Goal: Task Accomplishment & Management: Use online tool/utility

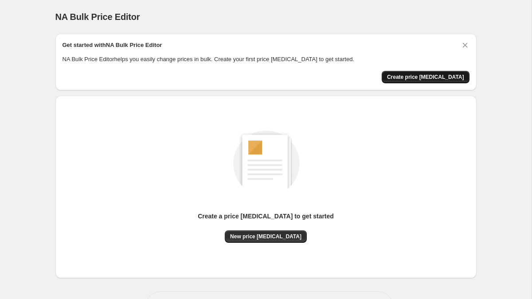
click at [418, 76] on span "Create price change job" at bounding box center [425, 77] width 77 height 7
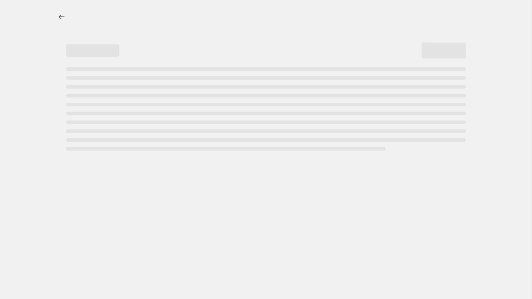
select select "percentage"
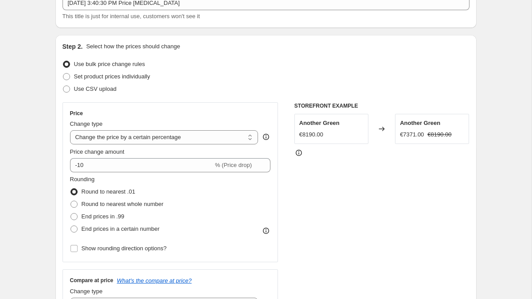
scroll to position [69, 0]
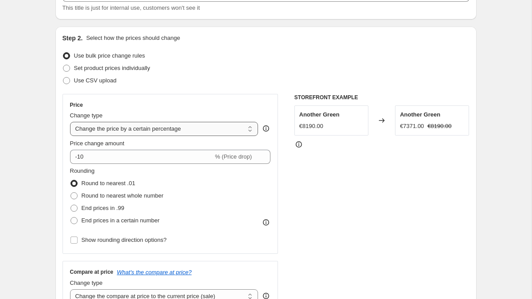
click at [116, 130] on select "Change the price to a certain amount Change the price by a certain amount Chang…" at bounding box center [164, 129] width 188 height 14
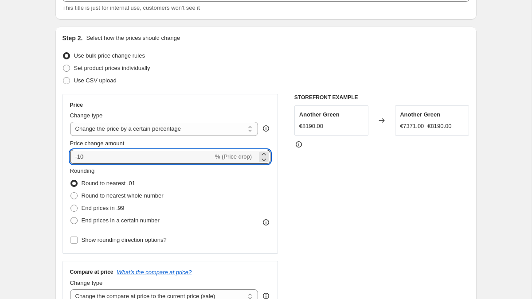
drag, startPoint x: 100, startPoint y: 158, endPoint x: 65, endPoint y: 156, distance: 34.6
click at [65, 156] on div "Price Change type Change the price to a certain amount Change the price by a ce…" at bounding box center [170, 174] width 216 height 160
type input "17.8"
click at [329, 196] on div "STOREFRONT EXAMPLE Another Green €8190.00 Changed to Another Green €7371.00 €81…" at bounding box center [381, 202] width 175 height 217
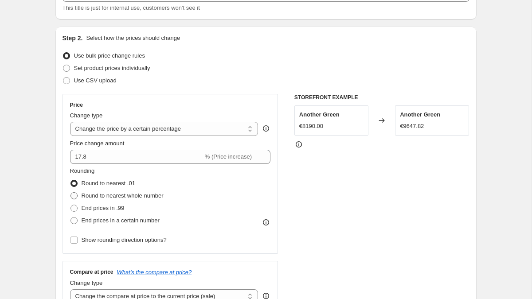
click at [97, 195] on span "Round to nearest whole number" at bounding box center [123, 195] width 82 height 7
click at [71, 193] on input "Round to nearest whole number" at bounding box center [70, 192] width 0 height 0
radio input "true"
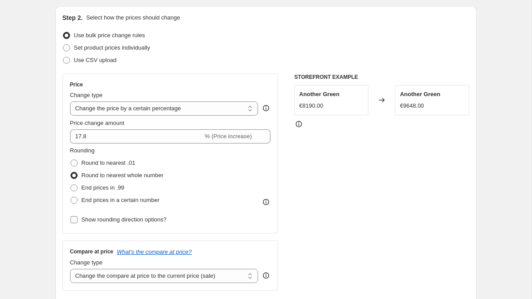
scroll to position [87, 0]
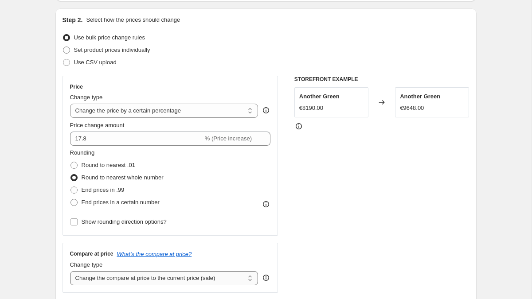
click at [129, 279] on select "Change the compare at price to the current price (sale) Change the compare at p…" at bounding box center [164, 278] width 188 height 14
select select "percentage"
click at [70, 271] on select "Change the compare at price to the current price (sale) Change the compare at p…" at bounding box center [164, 278] width 188 height 14
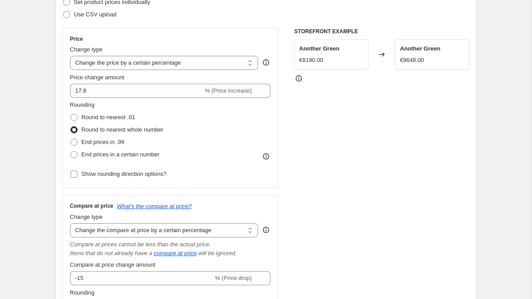
scroll to position [164, 0]
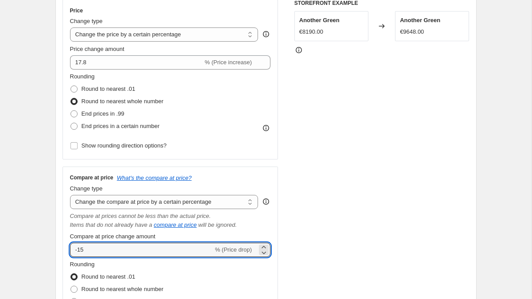
drag, startPoint x: 112, startPoint y: 253, endPoint x: 54, endPoint y: 251, distance: 58.6
type input "17.8"
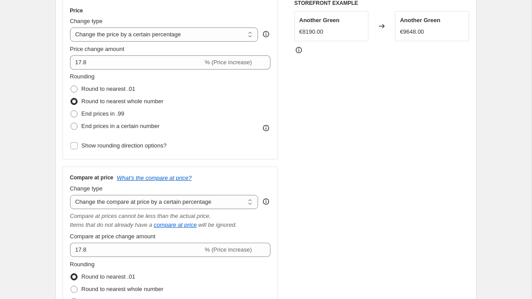
click at [303, 240] on div "STOREFRONT EXAMPLE Another Green €8190.00 Changed to Another Green €9648.00" at bounding box center [381, 174] width 175 height 348
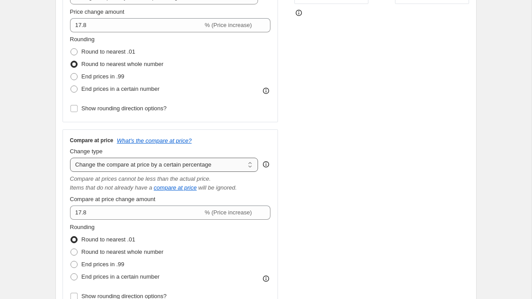
scroll to position [215, 0]
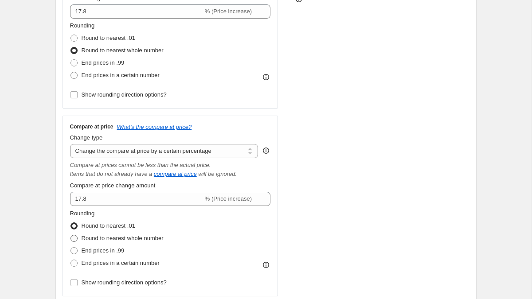
click at [100, 240] on span "Round to nearest whole number" at bounding box center [123, 238] width 82 height 7
click at [71, 235] on input "Round to nearest whole number" at bounding box center [70, 235] width 0 height 0
radio input "true"
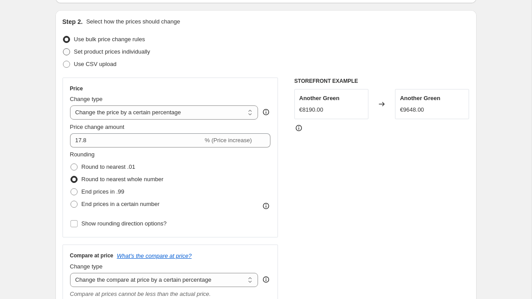
scroll to position [89, 0]
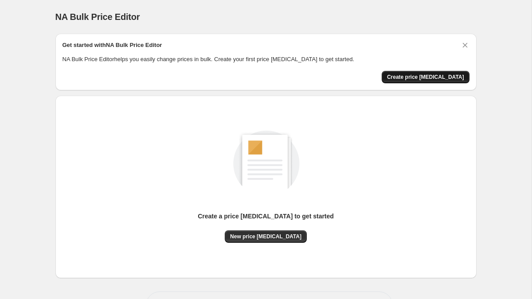
click at [424, 74] on span "Create price change job" at bounding box center [425, 77] width 77 height 7
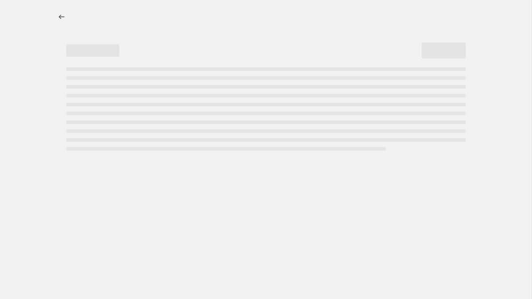
select select "percentage"
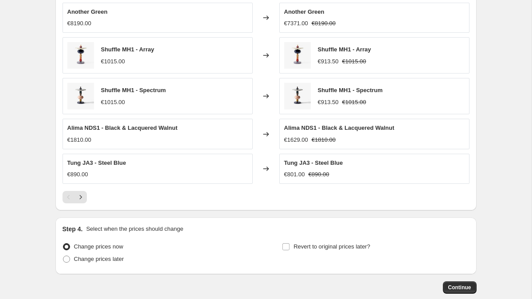
scroll to position [569, 0]
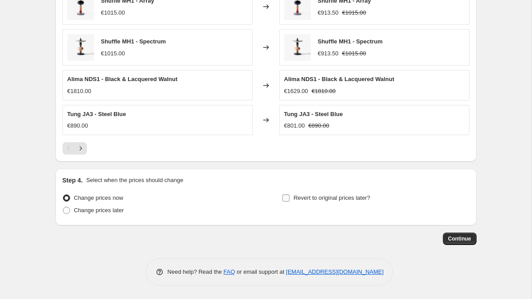
click at [285, 200] on input "Revert to original prices later?" at bounding box center [285, 198] width 7 height 7
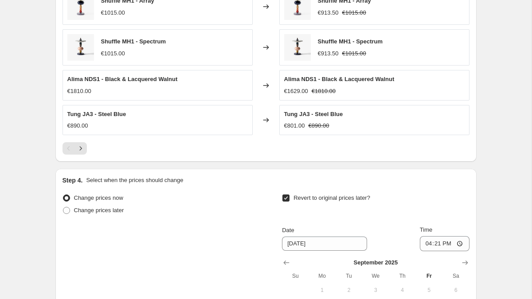
click at [286, 197] on input "Revert to original prices later?" at bounding box center [285, 198] width 7 height 7
checkbox input "false"
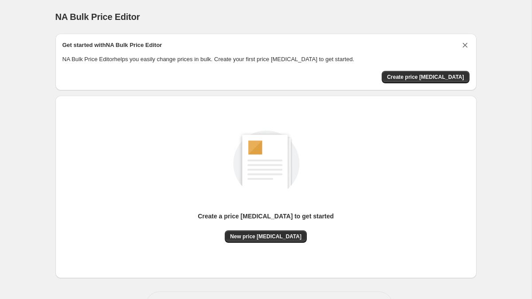
click at [465, 44] on icon "Dismiss card" at bounding box center [464, 45] width 5 height 5
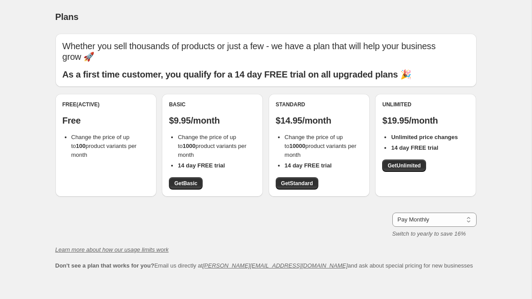
scroll to position [5, 0]
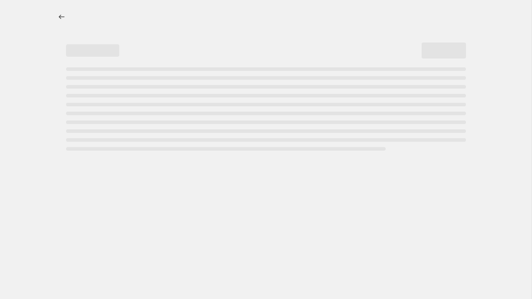
select select "percentage"
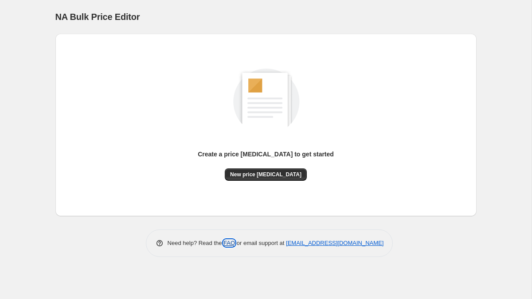
click at [226, 242] on link "FAQ" at bounding box center [229, 243] width 12 height 7
click at [269, 173] on span "New price [MEDICAL_DATA]" at bounding box center [265, 174] width 71 height 7
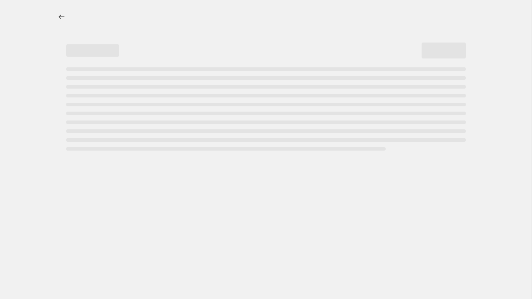
select select "percentage"
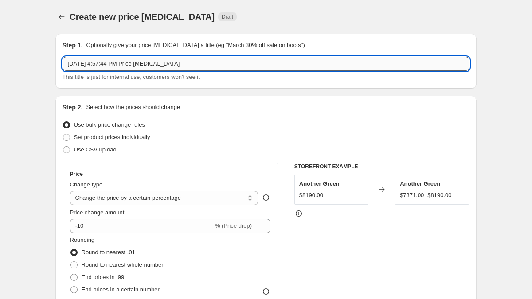
click at [104, 63] on input "[DATE] 4:57:44 PM Price [MEDICAL_DATA]" at bounding box center [265, 64] width 407 height 14
drag, startPoint x: 189, startPoint y: 65, endPoint x: 141, endPoint y: 67, distance: 48.8
click at [141, 67] on input "[DATE] 4:57:44 PM Price [MEDICAL_DATA]" at bounding box center [265, 64] width 407 height 14
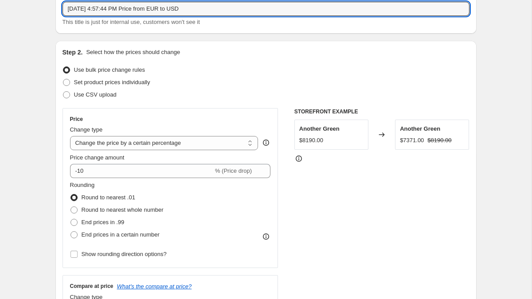
scroll to position [69, 0]
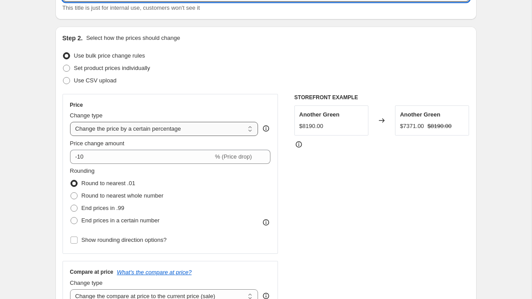
type input "[DATE] 4:57:44 PM Price from EUR to USD"
click at [113, 130] on select "Change the price to a certain amount Change the price by a certain amount Chang…" at bounding box center [164, 129] width 188 height 14
click at [70, 122] on select "Change the price to a certain amount Change the price by a certain amount Chang…" at bounding box center [164, 129] width 188 height 14
click at [131, 129] on select "Change the price to a certain amount Change the price by a certain amount Chang…" at bounding box center [164, 129] width 188 height 14
click at [70, 122] on select "Change the price to a certain amount Change the price by a certain amount Chang…" at bounding box center [164, 129] width 188 height 14
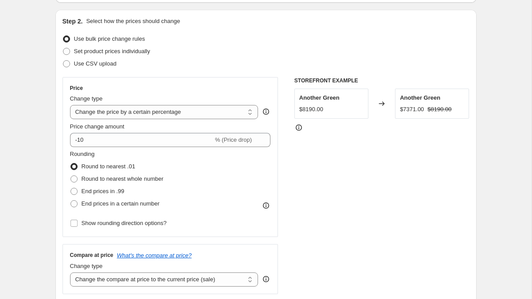
scroll to position [94, 0]
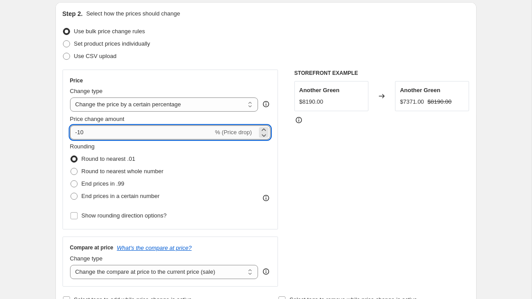
click at [118, 129] on input "-10" at bounding box center [141, 132] width 143 height 14
drag, startPoint x: 108, startPoint y: 132, endPoint x: 68, endPoint y: 132, distance: 39.9
click at [68, 132] on div "Price Change type Change the price to a certain amount Change the price by a ce…" at bounding box center [170, 150] width 216 height 160
type input "17.8"
click at [311, 211] on div "STOREFRONT EXAMPLE Another Green $8190.00 Changed to Another Green $7371.00 $81…" at bounding box center [381, 178] width 175 height 217
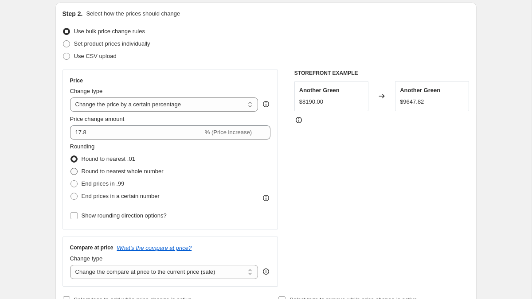
click at [74, 172] on span at bounding box center [73, 171] width 7 height 7
click at [71, 168] on input "Round to nearest whole number" at bounding box center [70, 168] width 0 height 0
radio input "true"
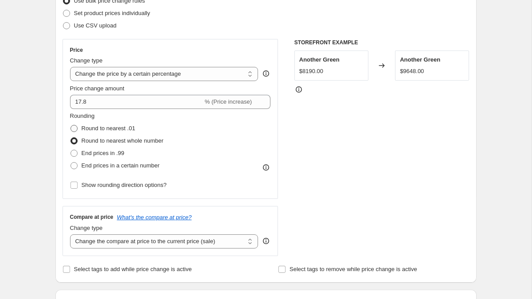
scroll to position [129, 0]
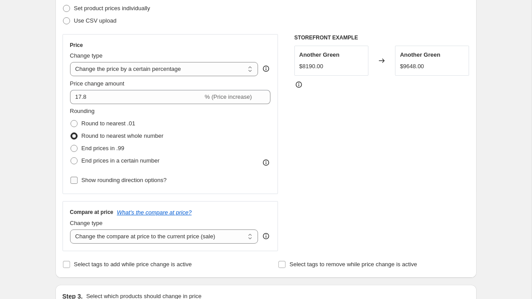
click at [76, 179] on input "Show rounding direction options?" at bounding box center [73, 180] width 7 height 7
checkbox input "true"
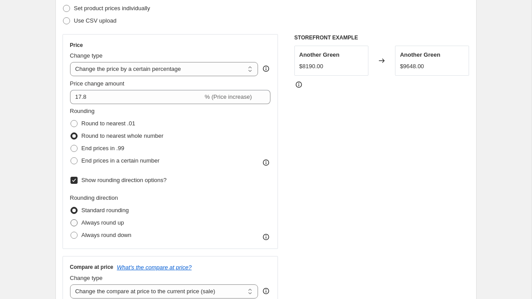
click at [74, 223] on span at bounding box center [73, 222] width 7 height 7
click at [71, 220] on input "Always round up" at bounding box center [70, 219] width 0 height 0
radio input "true"
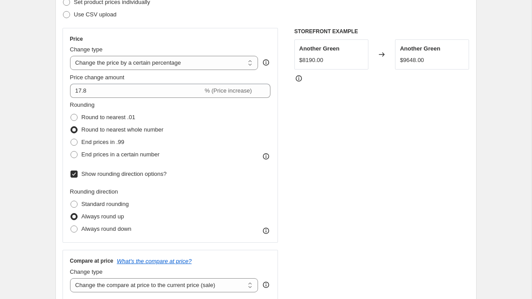
scroll to position [126, 0]
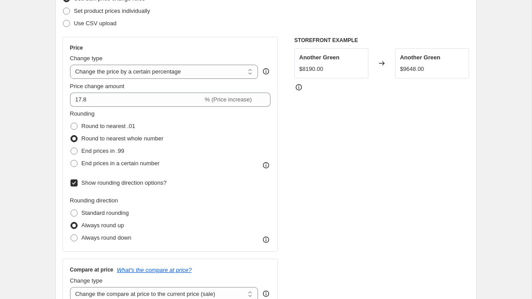
click at [345, 129] on div "STOREFRONT EXAMPLE Another Green $8190.00 Changed to Another Green $9648.00" at bounding box center [381, 173] width 175 height 272
click at [299, 87] on icon at bounding box center [298, 87] width 9 height 9
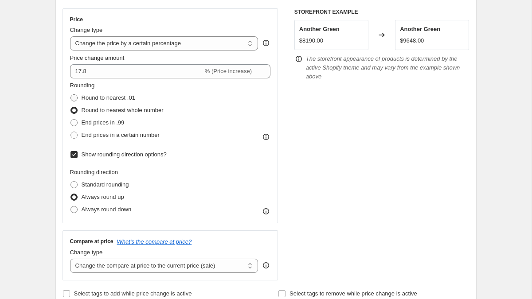
scroll to position [155, 0]
drag, startPoint x: 143, startPoint y: 109, endPoint x: 76, endPoint y: 110, distance: 66.9
click at [76, 110] on div "Rounding Round to nearest .01 Round to nearest whole number End prices in .99 E…" at bounding box center [170, 111] width 201 height 60
copy label "Round to nearest whole number"
click at [129, 136] on span "End prices in a certain number" at bounding box center [121, 134] width 78 height 7
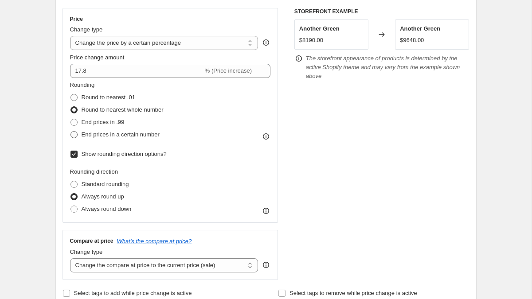
click at [71, 132] on input "End prices in a certain number" at bounding box center [70, 131] width 0 height 0
radio input "true"
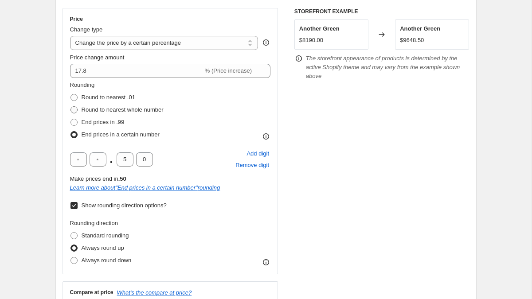
click at [89, 112] on span "Round to nearest whole number" at bounding box center [123, 109] width 82 height 7
click at [71, 107] on input "Round to nearest whole number" at bounding box center [70, 106] width 0 height 0
radio input "true"
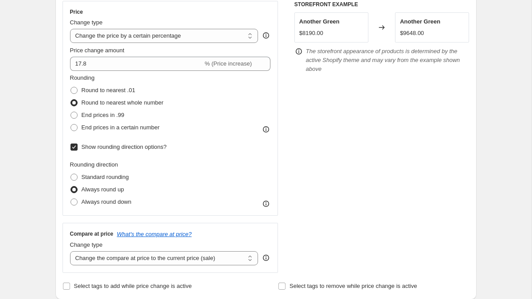
scroll to position [165, 0]
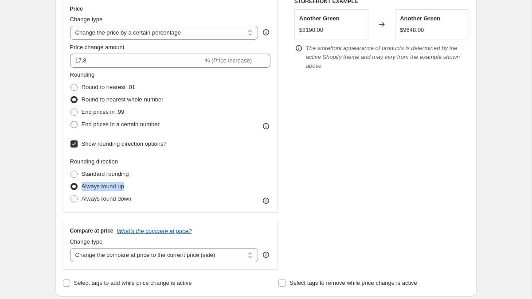
drag, startPoint x: 132, startPoint y: 185, endPoint x: 82, endPoint y: 185, distance: 49.6
click at [82, 185] on div "Always round up" at bounding box center [101, 186] width 62 height 12
copy span "Always round up"
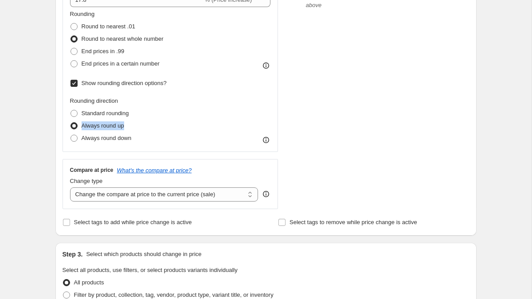
scroll to position [228, 0]
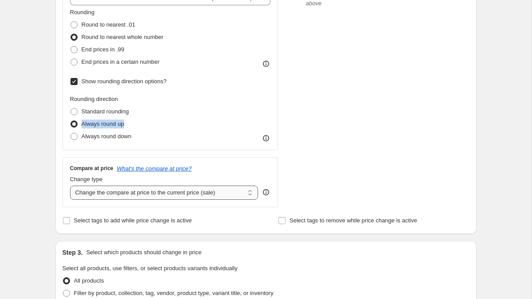
click at [149, 196] on select "Change the compare at price to the current price (sale) Change the compare at p…" at bounding box center [164, 193] width 188 height 14
select select "percentage"
click at [70, 186] on select "Change the compare at price to the current price (sale) Change the compare at p…" at bounding box center [164, 193] width 188 height 14
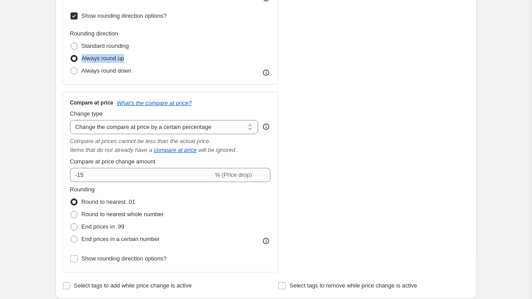
scroll to position [294, 0]
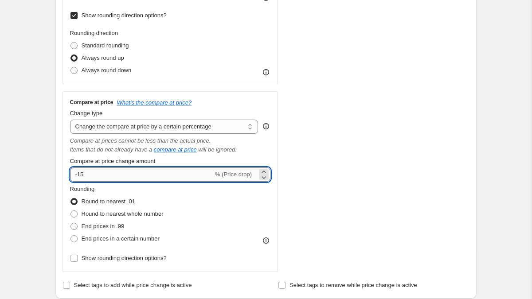
click at [108, 174] on input "-15" at bounding box center [141, 175] width 143 height 14
type input "-1"
type input "17.8"
click at [296, 177] on div "STOREFRONT EXAMPLE Another Green $8190.00 Changed to Another Green $9648.00 The…" at bounding box center [381, 70] width 175 height 403
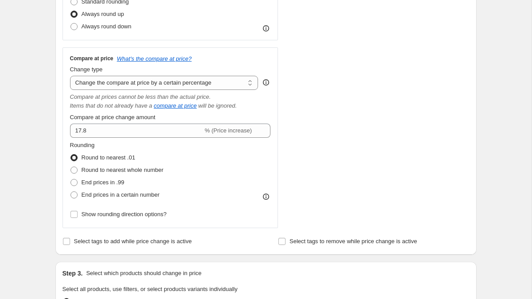
scroll to position [338, 0]
click at [100, 172] on span "Round to nearest whole number" at bounding box center [123, 169] width 82 height 7
click at [71, 167] on input "Round to nearest whole number" at bounding box center [70, 166] width 0 height 0
radio input "true"
click at [101, 214] on span "Show rounding direction options?" at bounding box center [124, 214] width 85 height 7
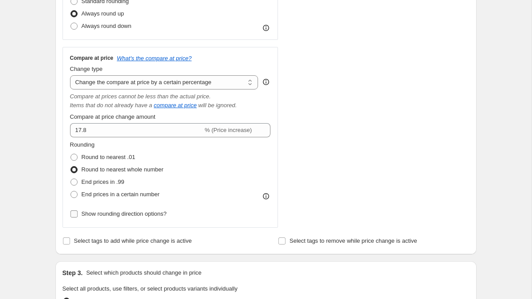
click at [78, 214] on input "Show rounding direction options?" at bounding box center [73, 214] width 7 height 7
checkbox input "true"
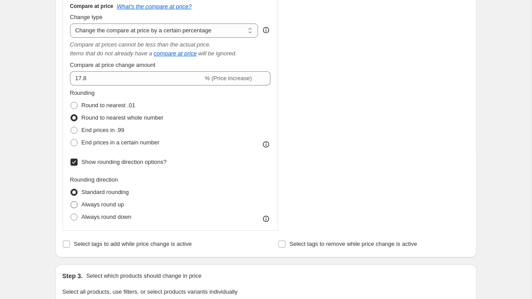
scroll to position [392, 0]
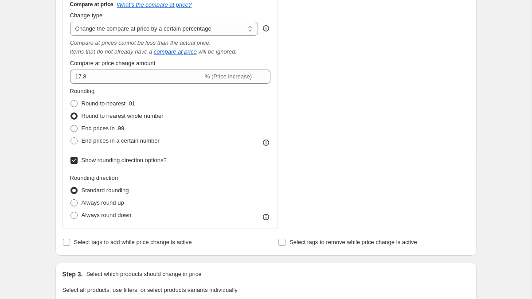
click at [94, 203] on span "Always round up" at bounding box center [103, 202] width 43 height 7
click at [71, 200] on input "Always round up" at bounding box center [70, 199] width 0 height 0
radio input "true"
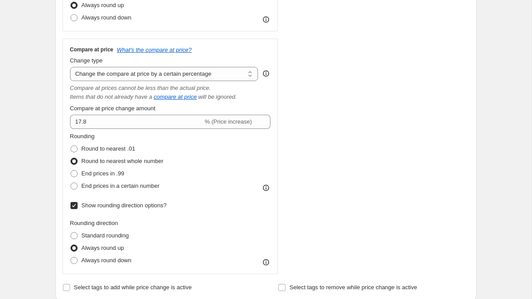
scroll to position [347, 0]
click at [161, 46] on icon "What's the compare at price?" at bounding box center [154, 49] width 75 height 7
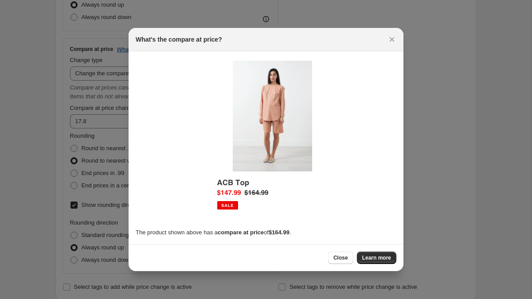
scroll to position [0, 0]
click at [392, 39] on icon "Close" at bounding box center [392, 39] width 5 height 5
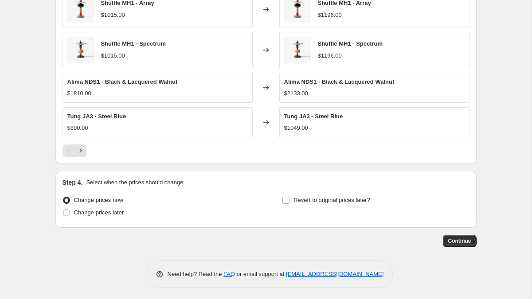
scroll to position [809, 0]
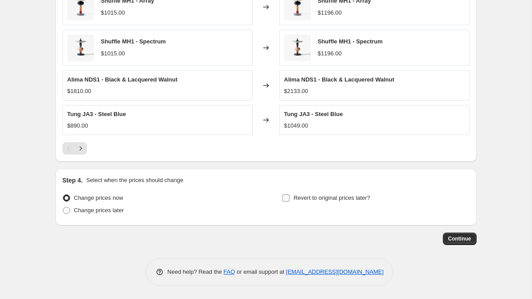
click at [289, 198] on input "Revert to original prices later?" at bounding box center [285, 198] width 7 height 7
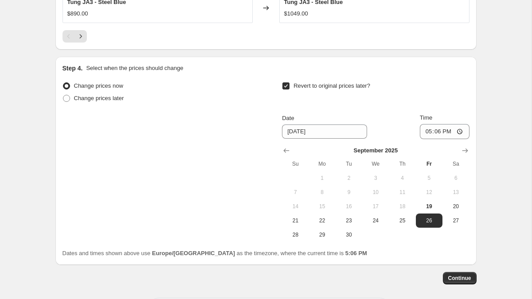
scroll to position [922, 0]
click at [285, 83] on input "Revert to original prices later?" at bounding box center [285, 85] width 7 height 7
checkbox input "false"
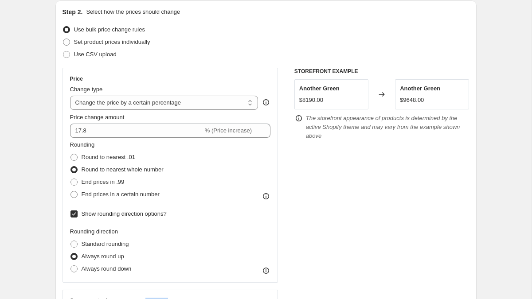
scroll to position [0, 0]
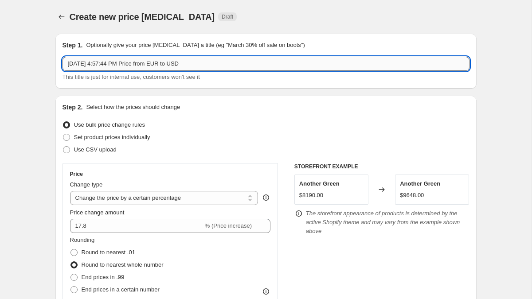
click at [140, 64] on input "[DATE] 4:57:44 PM Price from EUR to USD" at bounding box center [265, 64] width 407 height 14
click at [156, 66] on input "[DATE] 4:57:44 PM - Price from EUR to USD" at bounding box center [265, 64] width 407 height 14
click at [197, 64] on input "[DATE] 4:57:44 PM - Price Change from EUR to USD" at bounding box center [265, 64] width 407 height 14
click at [231, 64] on input "[DATE] 4:57:44 PM - Price Change from base EUR to USD" at bounding box center [265, 64] width 407 height 14
click at [250, 64] on input "[DATE] 4:57:44 PM - Price Change from base EUR to USD" at bounding box center [265, 64] width 407 height 14
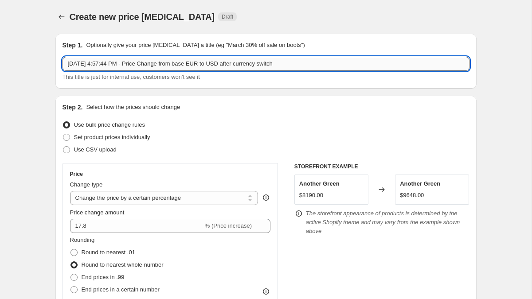
click at [257, 66] on input "[DATE] 4:57:44 PM - Price Change from base EUR to USD after currency switch" at bounding box center [265, 64] width 407 height 14
drag, startPoint x: 259, startPoint y: 65, endPoint x: 246, endPoint y: 65, distance: 13.3
click at [246, 65] on input "[DATE] 4:57:44 PM - Price Change from base EUR to USD after store currency swit…" at bounding box center [265, 64] width 407 height 14
click at [312, 64] on input "[DATE] 4:57:44 PM - Price Change from base EUR to USD (store currency switch" at bounding box center [265, 64] width 407 height 14
click at [242, 66] on input "[DATE] 4:57:44 PM - Price Change from base EUR to USD (store currency switch)" at bounding box center [265, 64] width 407 height 14
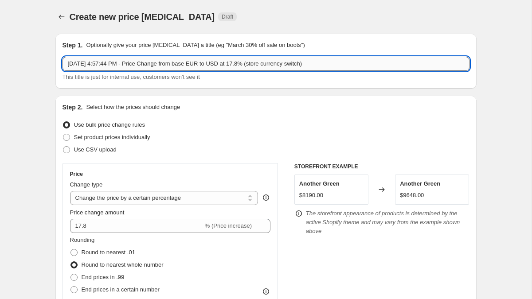
drag, startPoint x: 304, startPoint y: 63, endPoint x: 269, endPoint y: 63, distance: 35.0
click at [269, 63] on input "[DATE] 4:57:44 PM - Price Change from base EUR to USD at 17.8% (store currency …" at bounding box center [265, 64] width 407 height 14
paste input "€"
click at [208, 65] on input "[DATE] 4:57:44 PM - Price Change from base EUR to USD at 17.8% (1$ = 0.85€)" at bounding box center [265, 64] width 407 height 14
drag, startPoint x: 138, startPoint y: 64, endPoint x: 107, endPoint y: 66, distance: 30.6
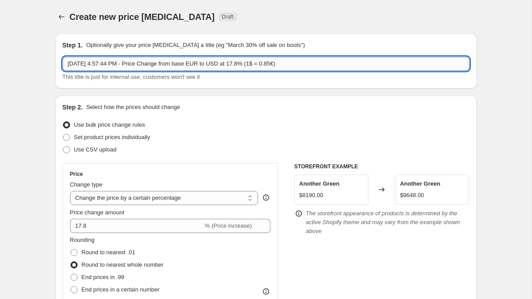
click at [107, 65] on input "[DATE] 4:57:44 PM - Price Change from base EUR to USD at 17.8% (1$ = 0.85€)" at bounding box center [265, 64] width 407 height 14
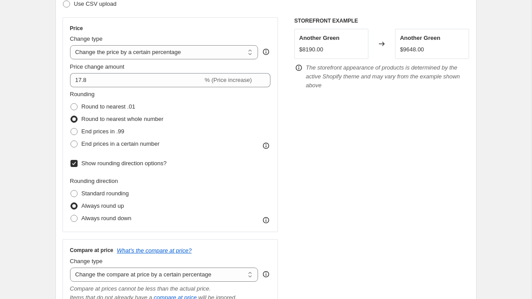
scroll to position [145, 0]
type input "[DATE] - Price Change from base EUR to USD at 17.8% (1$ = 0.85€)"
click at [187, 54] on select "Change the price to a certain amount Change the price by a certain amount Chang…" at bounding box center [164, 53] width 188 height 14
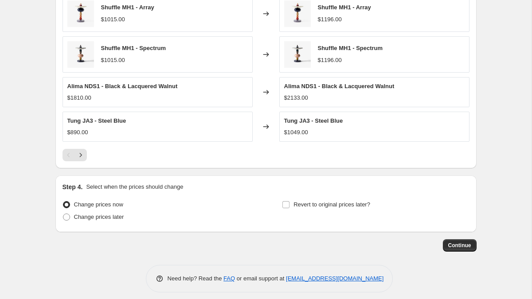
scroll to position [809, 0]
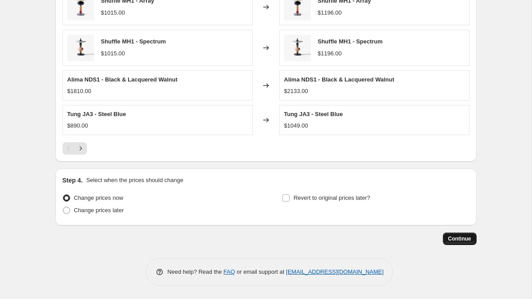
click at [453, 238] on span "Continue" at bounding box center [459, 238] width 23 height 7
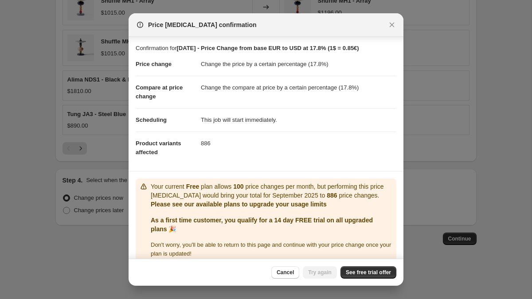
scroll to position [10, 0]
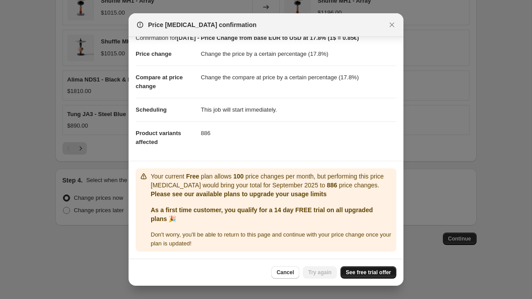
click at [360, 271] on span "See free trial offer" at bounding box center [368, 272] width 45 height 7
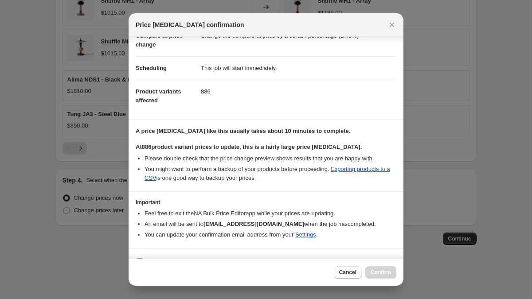
scroll to position [68, 0]
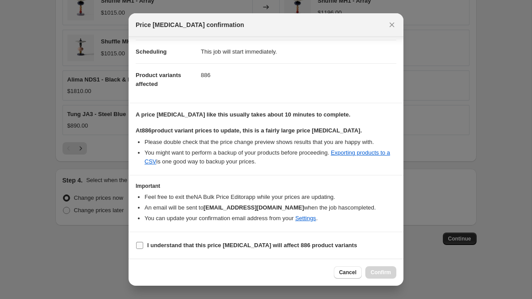
click at [241, 246] on b "I understand that this price [MEDICAL_DATA] will affect 886 product variants" at bounding box center [252, 245] width 210 height 7
click at [143, 246] on input "I understand that this price [MEDICAL_DATA] will affect 886 product variants" at bounding box center [139, 245] width 7 height 7
checkbox input "true"
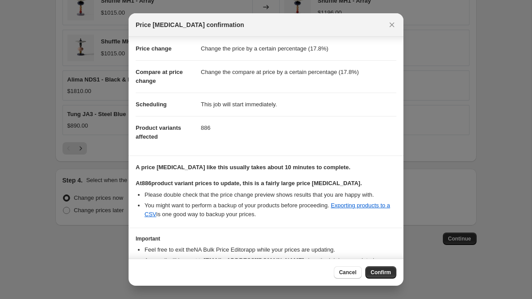
scroll to position [0, 0]
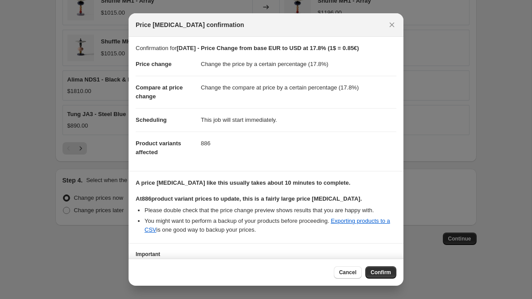
drag, startPoint x: 182, startPoint y: 49, endPoint x: 394, endPoint y: 47, distance: 211.9
click at [394, 47] on p "Confirmation for [DATE] - Price Change from base EUR to USD at 17.8% (1$ = 0.85…" at bounding box center [266, 48] width 261 height 9
click at [379, 271] on span "Confirm" at bounding box center [381, 272] width 20 height 7
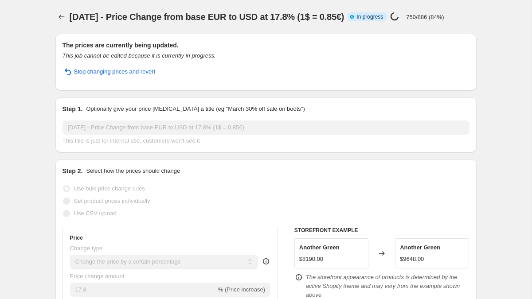
select select "percentage"
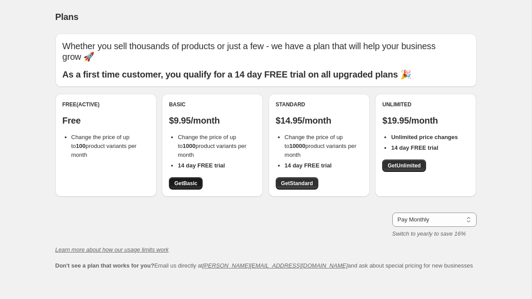
click at [182, 180] on span "Get Basic" at bounding box center [185, 183] width 23 height 7
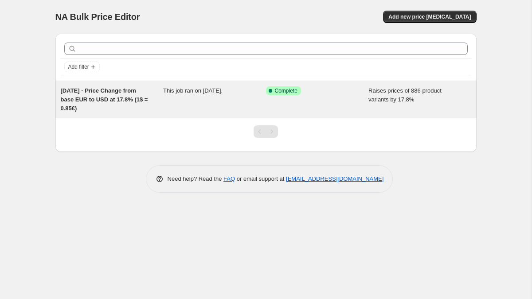
click at [119, 94] on div "[DATE] - Price Change from base EUR to USD at 17.8% (1$ = 0.85€)" at bounding box center [112, 99] width 103 height 27
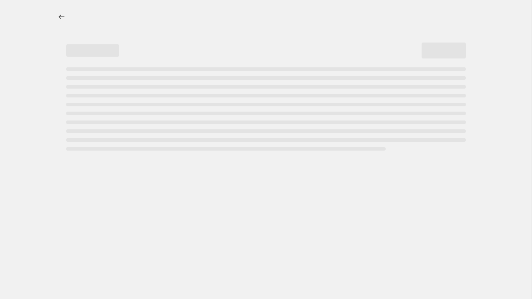
select select "percentage"
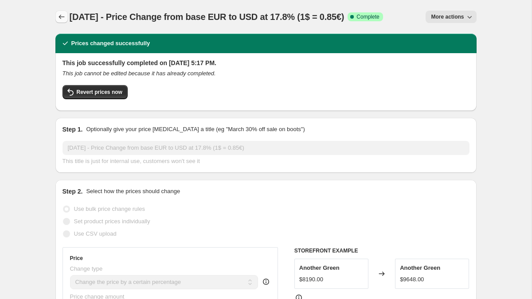
click at [60, 18] on icon "Price change jobs" at bounding box center [61, 16] width 9 height 9
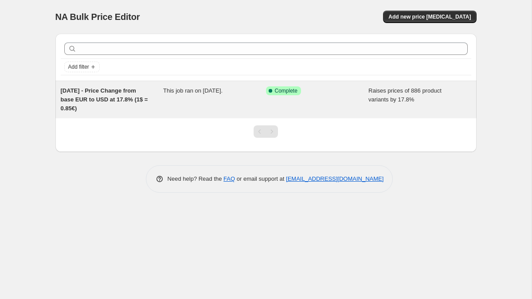
click at [186, 95] on div "This job ran on September 19, 2025." at bounding box center [214, 99] width 103 height 27
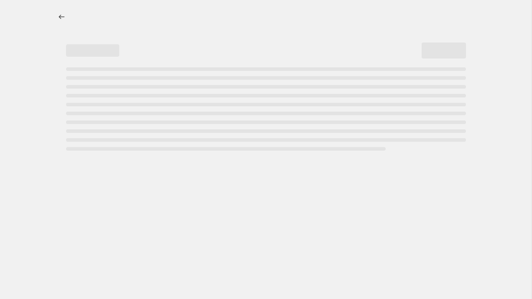
select select "percentage"
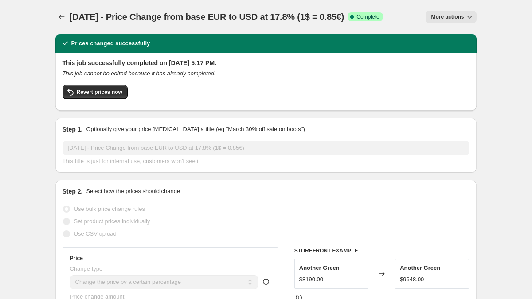
click at [445, 17] on span "More actions" at bounding box center [447, 16] width 33 height 7
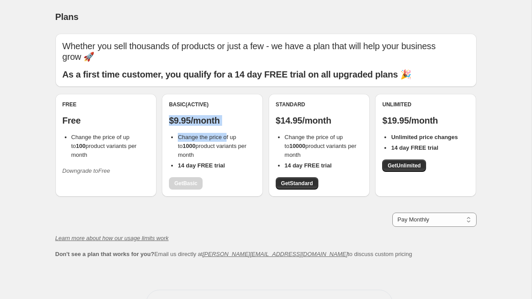
drag, startPoint x: 169, startPoint y: 109, endPoint x: 229, endPoint y: 129, distance: 62.5
click at [229, 129] on div "Basic (Active) $9.95/month Change the price of up to 1000 product variants per …" at bounding box center [212, 145] width 87 height 89
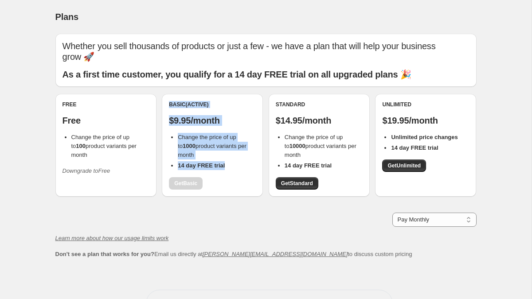
drag, startPoint x: 223, startPoint y: 152, endPoint x: 168, endPoint y: 94, distance: 79.6
click at [168, 94] on div "Basic (Active) $9.95/month Change the price of up to 1000 product variants per …" at bounding box center [212, 145] width 101 height 103
copy div "Basic (Active) $9.95/month Change the price of up to 1000 product variants per …"
click at [193, 134] on span "Change the price of up to 1000 product variants per month" at bounding box center [212, 146] width 69 height 24
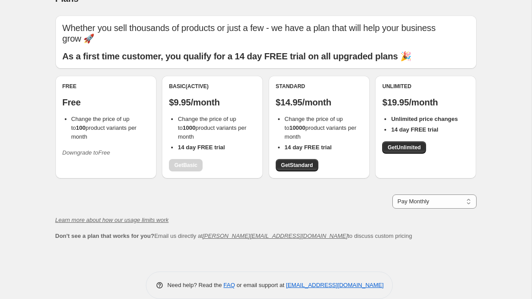
scroll to position [21, 0]
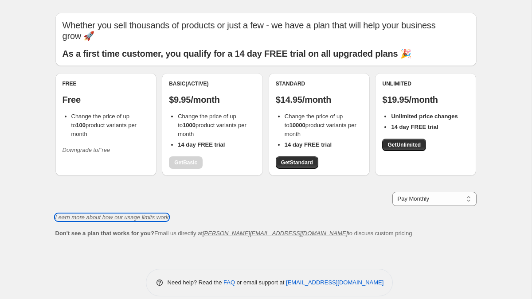
click at [150, 214] on icon "Learn more about how our usage limits work" at bounding box center [111, 217] width 113 height 7
